Goal: Use online tool/utility: Utilize a website feature to perform a specific function

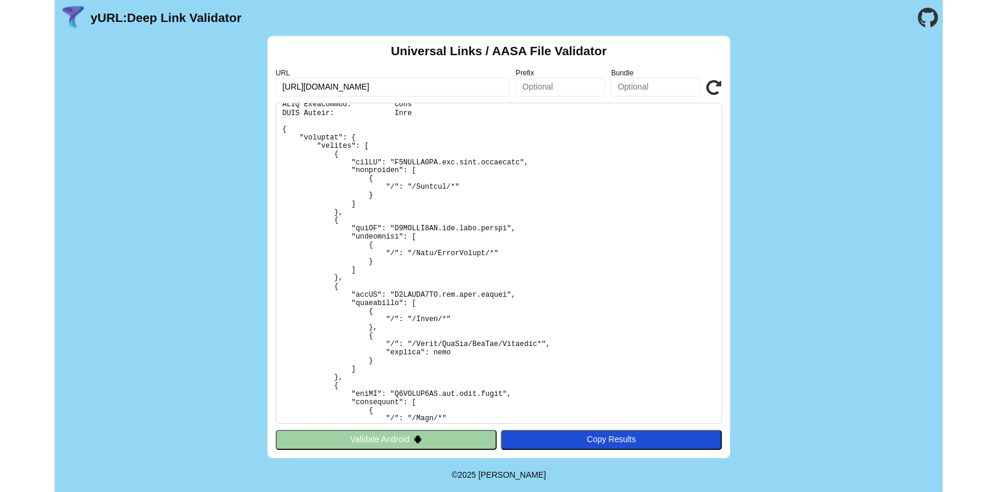
scroll to position [58, 0]
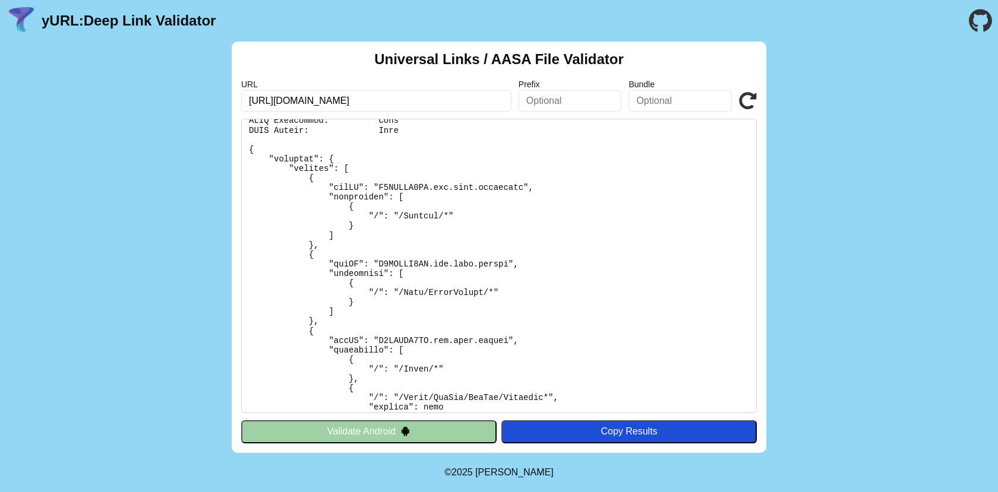
click at [750, 99] on icon at bounding box center [748, 101] width 18 height 18
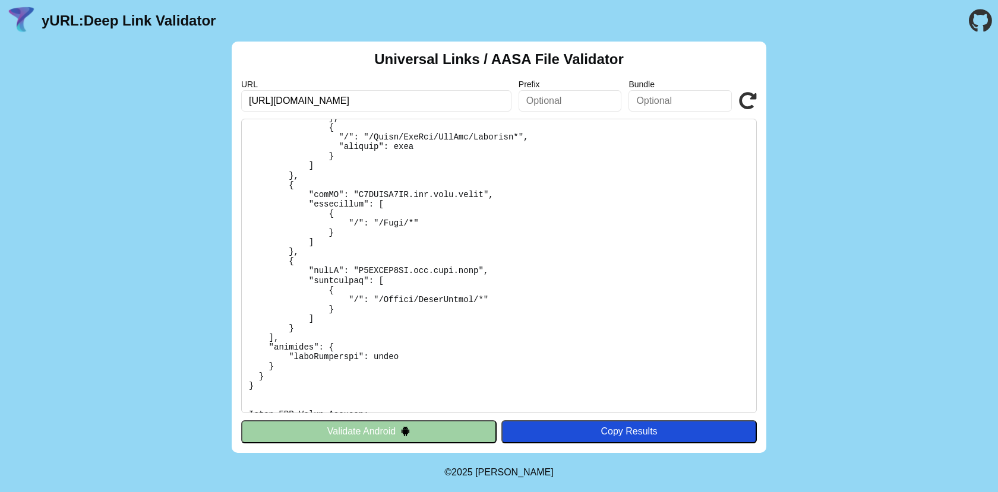
scroll to position [934, 0]
